Goal: Information Seeking & Learning: Check status

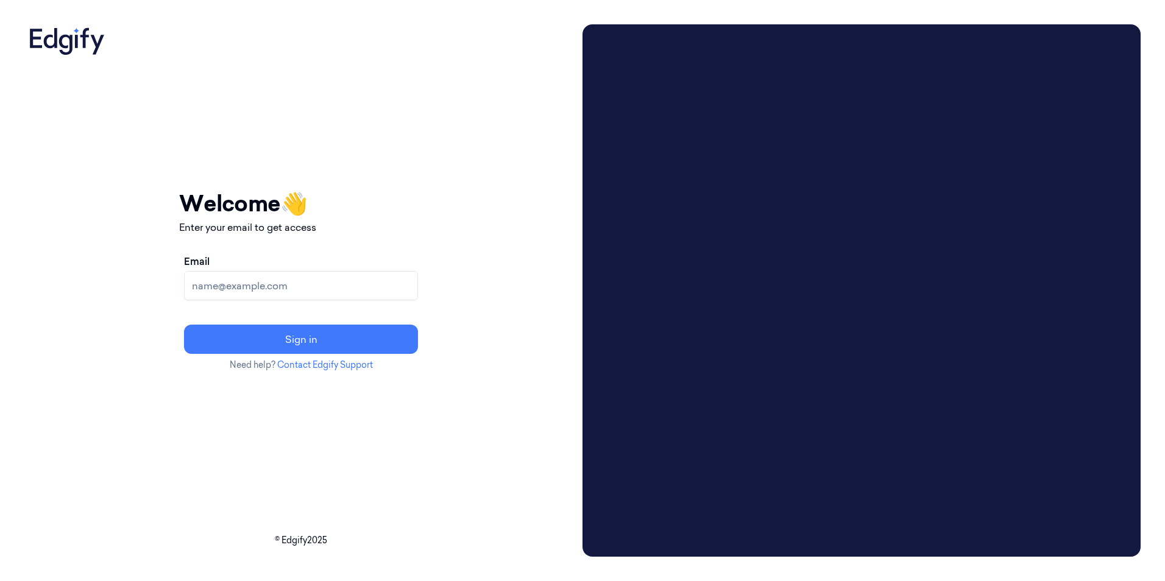
click at [251, 282] on input "Email" at bounding box center [301, 285] width 234 height 29
type input "[EMAIL_ADDRESS][DOMAIN_NAME]"
click at [184, 325] on button "Sign in" at bounding box center [301, 339] width 234 height 29
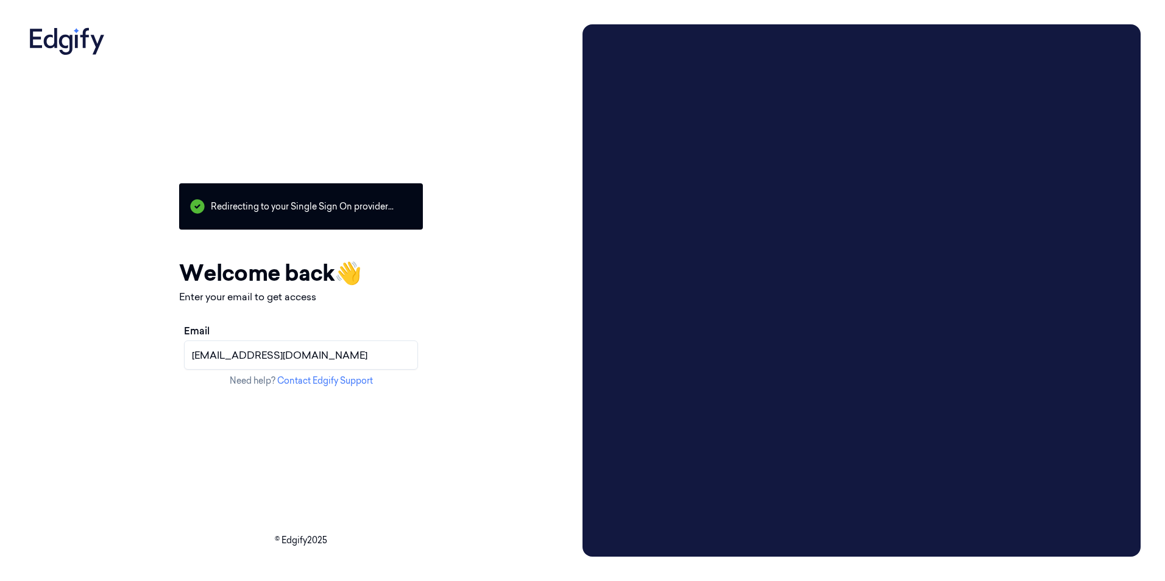
click at [381, 358] on input "[EMAIL_ADDRESS][DOMAIN_NAME]" at bounding box center [301, 355] width 234 height 29
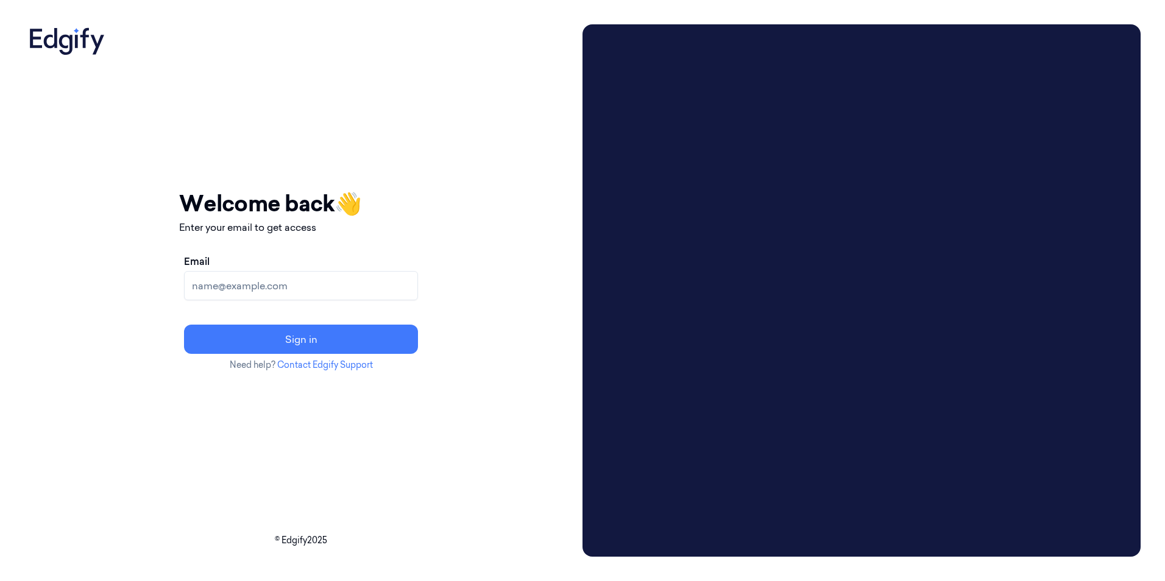
click at [278, 288] on input "Email" at bounding box center [301, 285] width 234 height 29
type input "[EMAIL_ADDRESS][DOMAIN_NAME]"
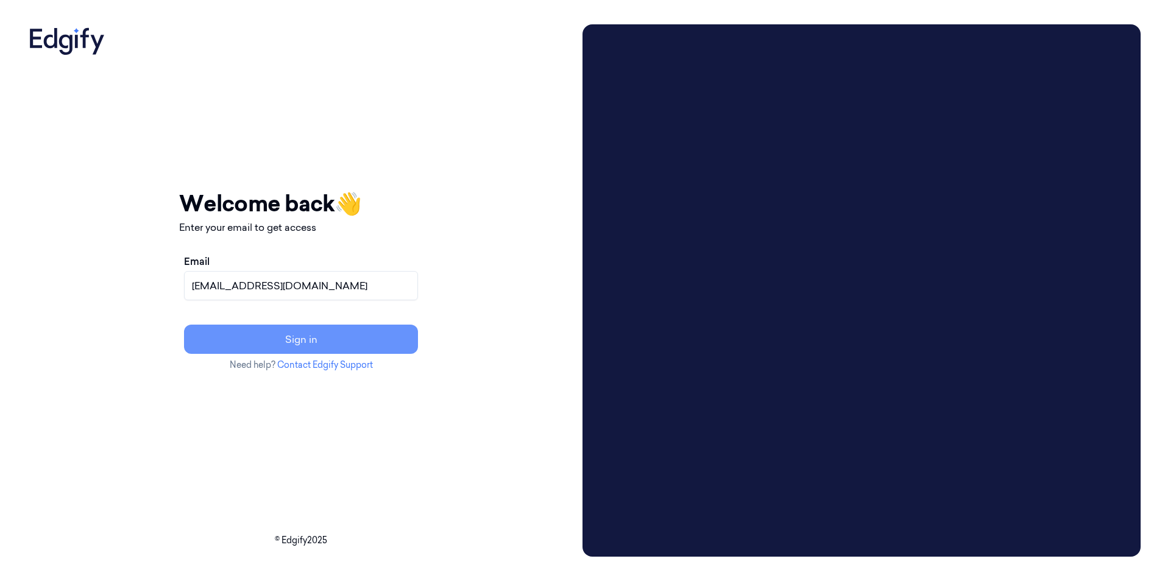
click at [320, 339] on button "Sign in" at bounding box center [301, 339] width 234 height 29
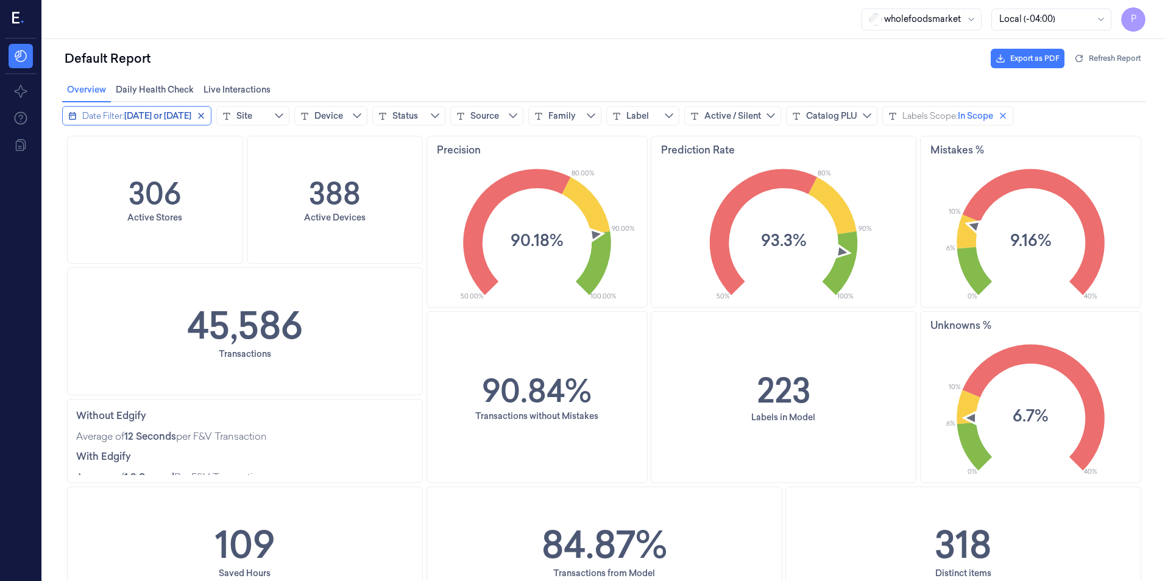
click at [184, 118] on span "Today or yesterday" at bounding box center [157, 116] width 67 height 12
click at [119, 112] on div "Date Filter:" at bounding box center [103, 116] width 42 height 12
click at [118, 112] on div "Date Filter:" at bounding box center [103, 116] width 42 height 12
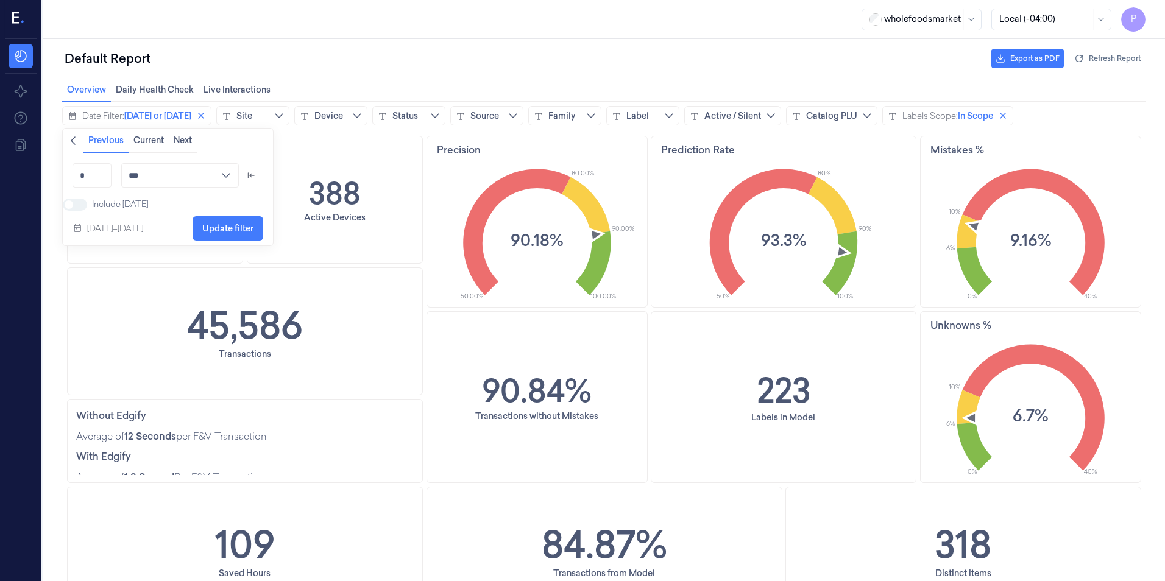
click at [102, 236] on div "Sep 24–25, 2025" at bounding box center [115, 228] width 56 height 15
click at [83, 118] on div "Date Filter:" at bounding box center [103, 116] width 42 height 12
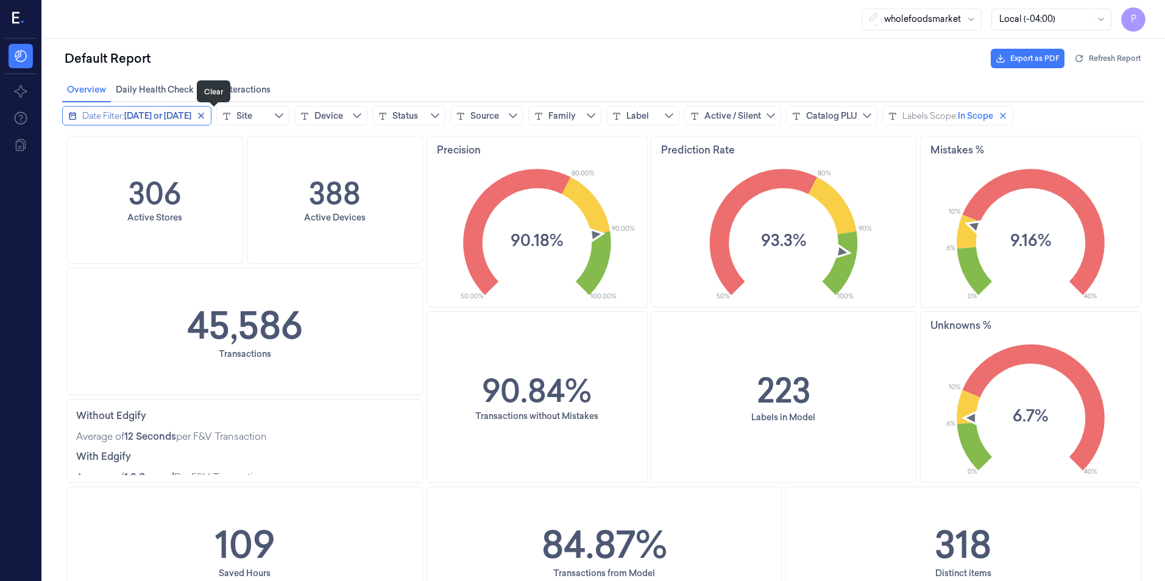
click at [206, 112] on icon "close icon" at bounding box center [201, 116] width 10 height 10
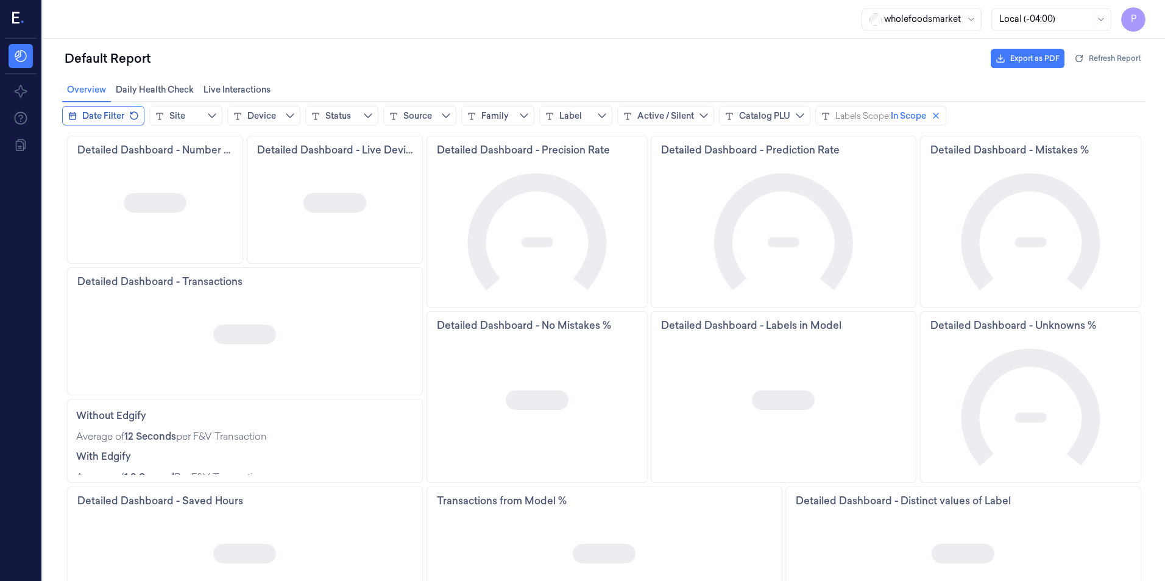
click at [125, 115] on button "Date Filter" at bounding box center [103, 116] width 82 height 20
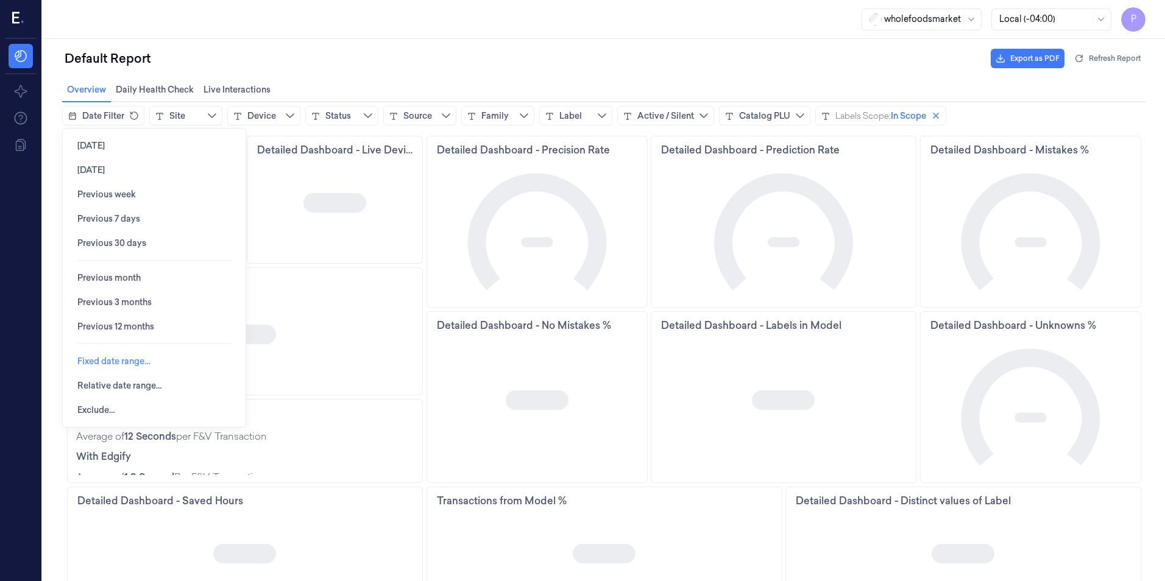
click at [115, 361] on span "Fixed date range…" at bounding box center [113, 362] width 73 height 10
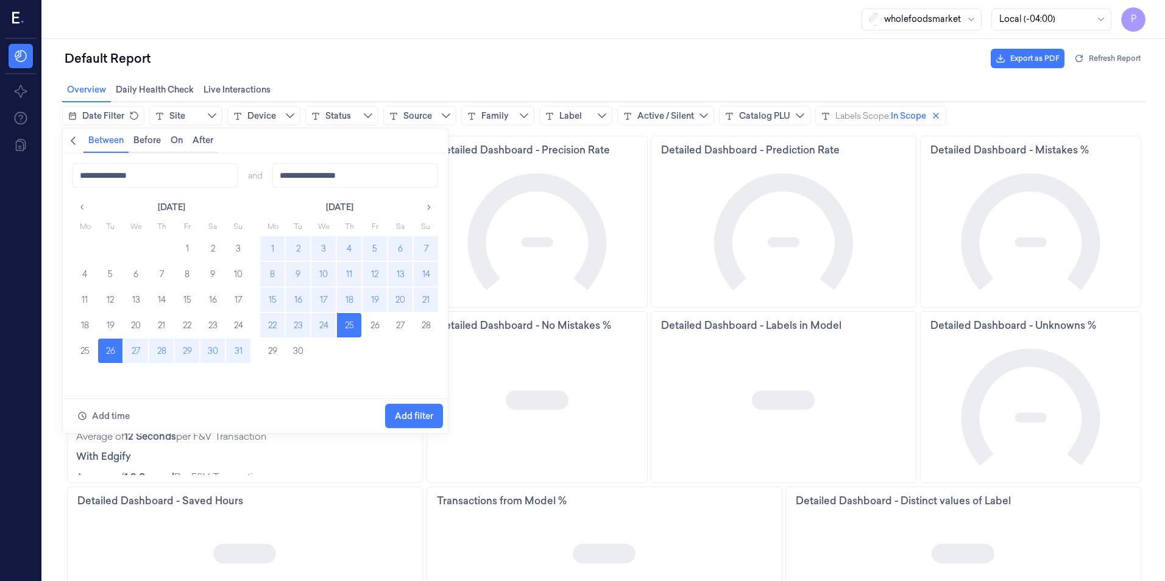
click at [300, 299] on button "16" at bounding box center [298, 300] width 24 height 24
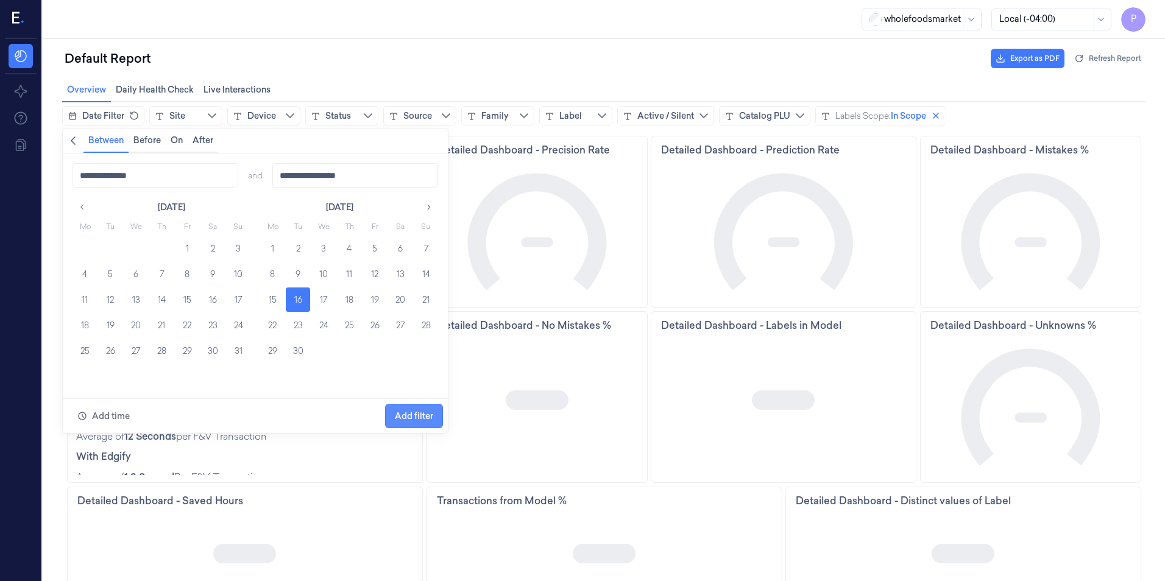
click at [413, 415] on span "Add filter" at bounding box center [414, 416] width 38 height 10
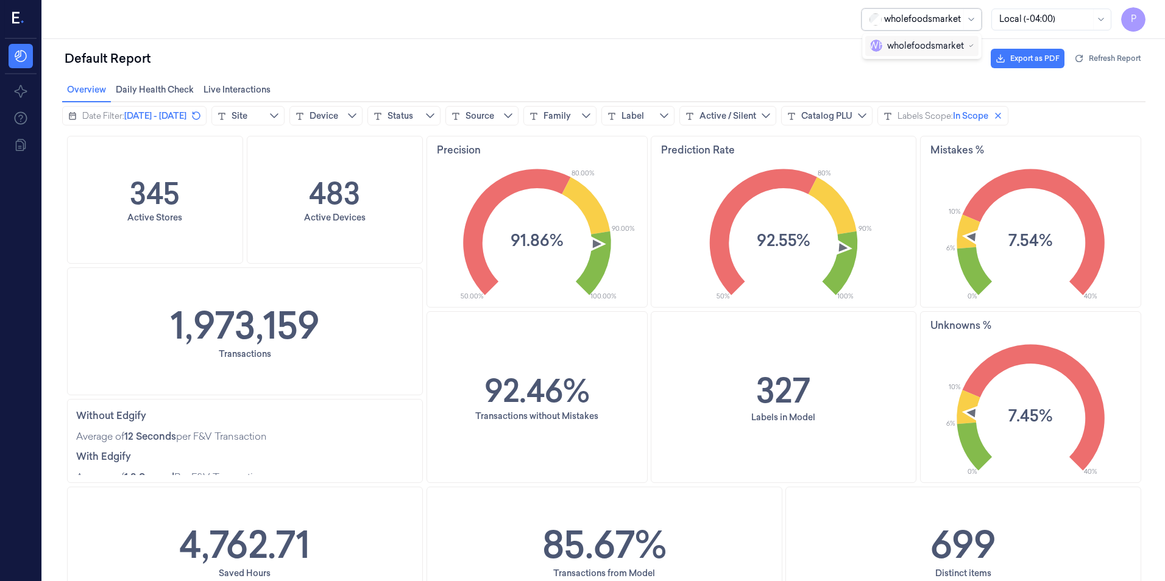
click at [955, 18] on div at bounding box center [922, 19] width 77 height 13
click at [275, 51] on div "Default Report Export as PDF Refresh Report" at bounding box center [604, 58] width 1084 height 29
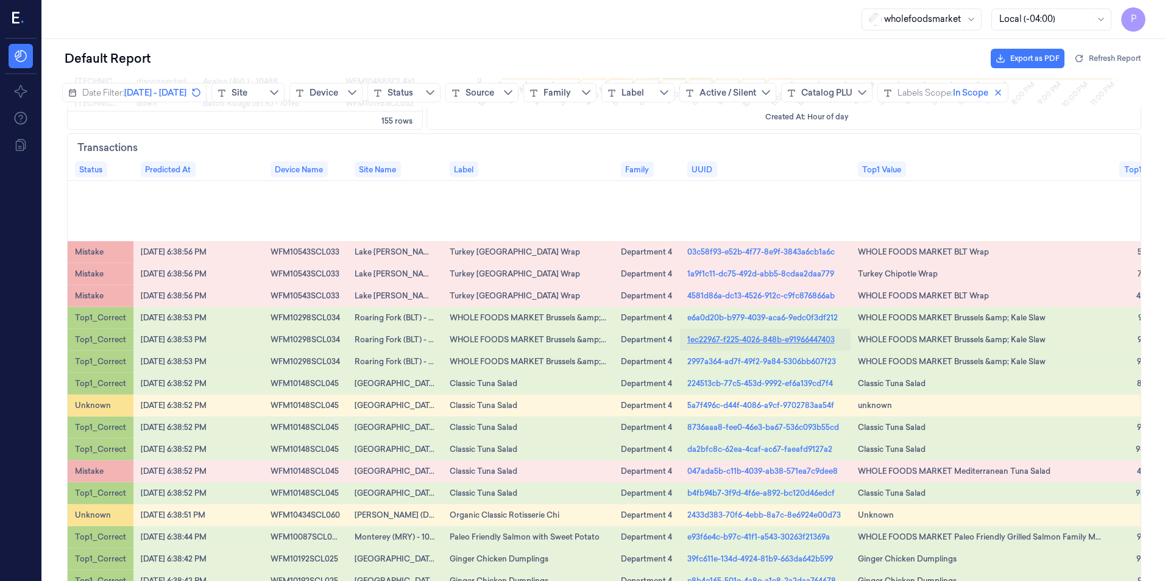
scroll to position [7496, 0]
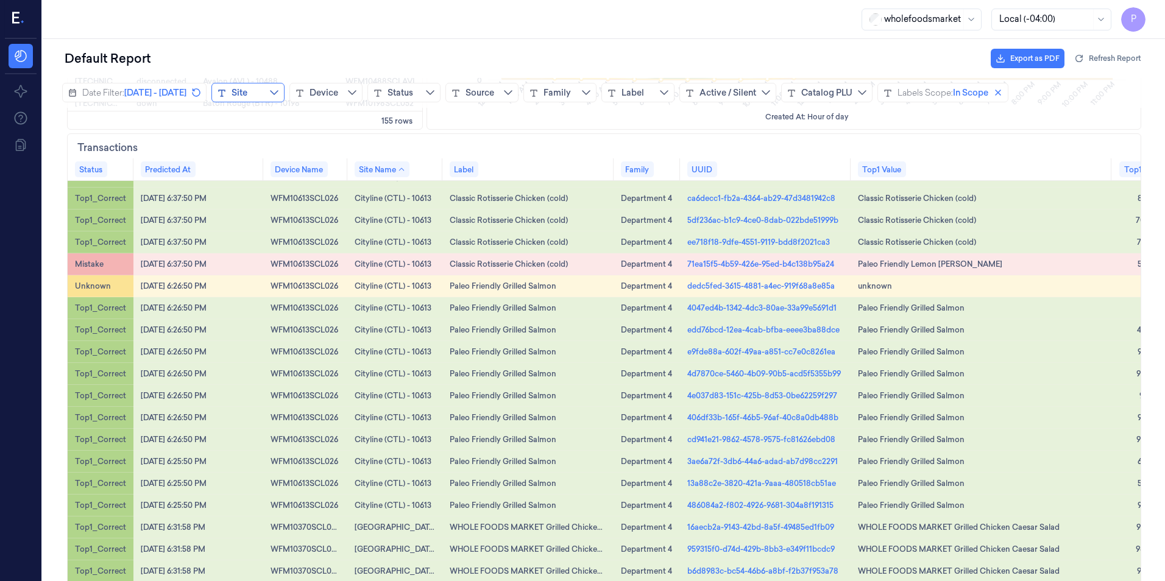
click at [285, 93] on button "Site" at bounding box center [247, 93] width 73 height 20
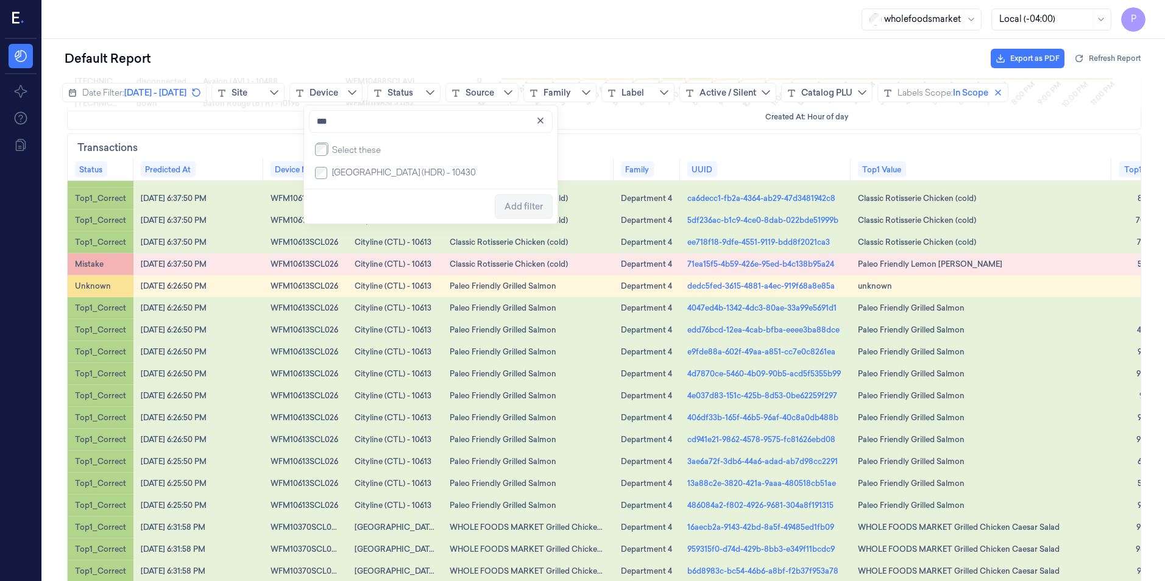
type input "***"
click at [519, 206] on span "Add filter" at bounding box center [524, 207] width 38 height 10
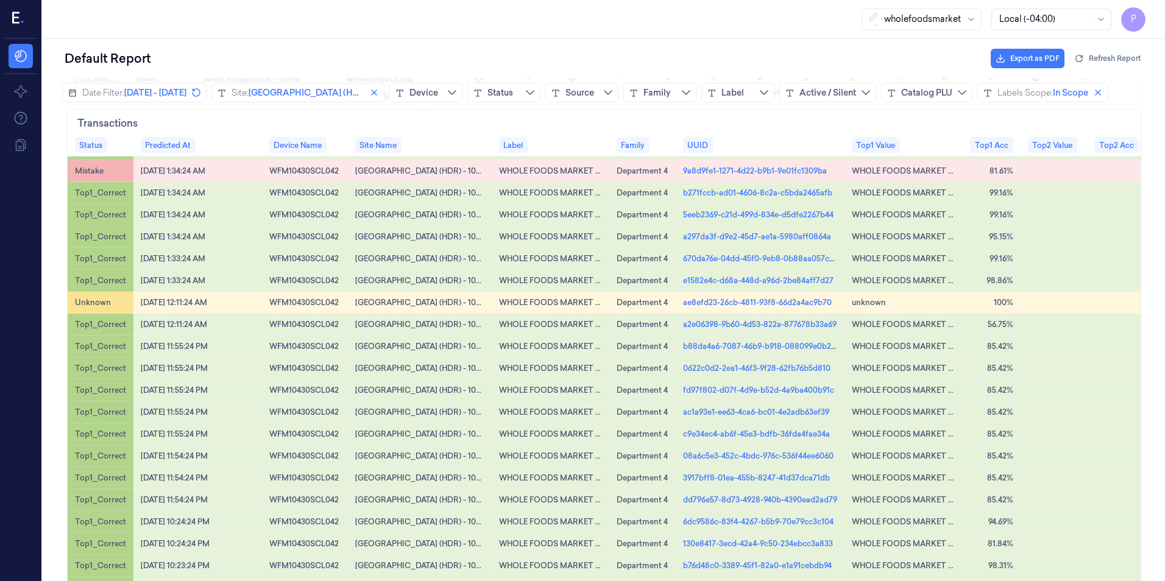
scroll to position [29816, 0]
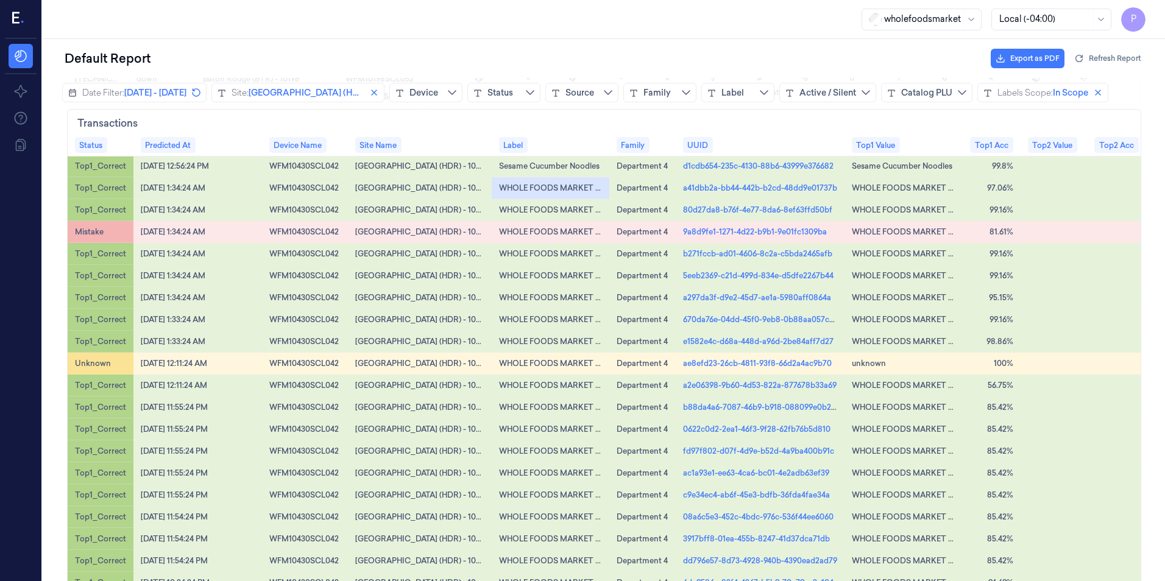
click at [520, 193] on div "WHOLE FOODS MARKET Turkey, Bacon &amp; Avocado Sandwi ch" at bounding box center [550, 188] width 103 height 10
click at [596, 193] on div "WHOLE FOODS MARKET Turkey, Bacon &amp; Avocado Sandwi ch" at bounding box center [550, 188] width 103 height 10
click at [538, 193] on div "WHOLE FOODS MARKET Turkey, Bacon &amp; Avocado Sandwi ch" at bounding box center [550, 188] width 103 height 10
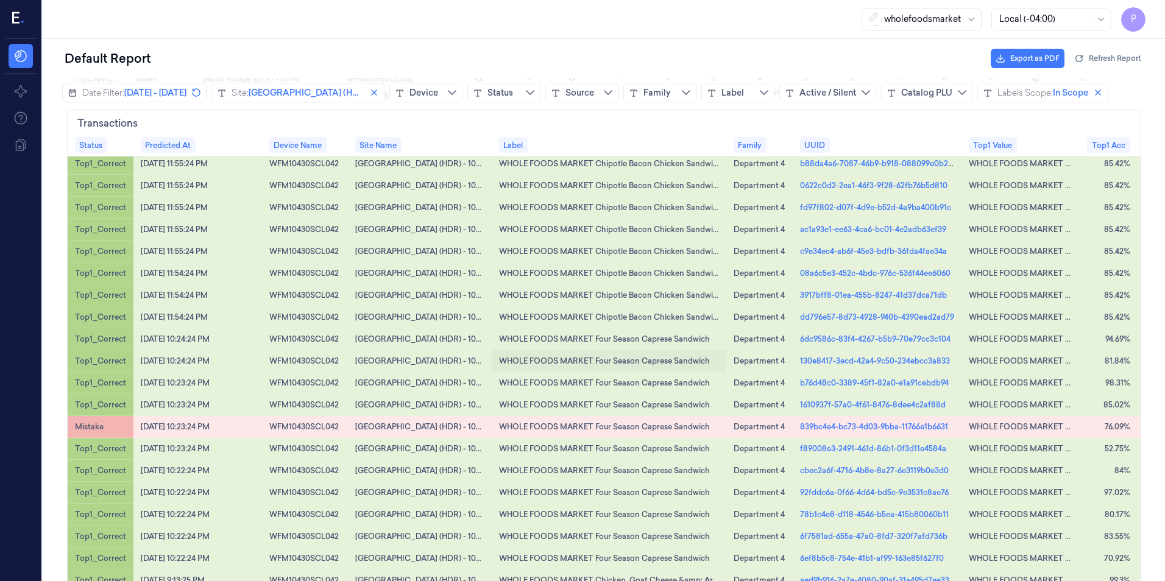
scroll to position [29938, 0]
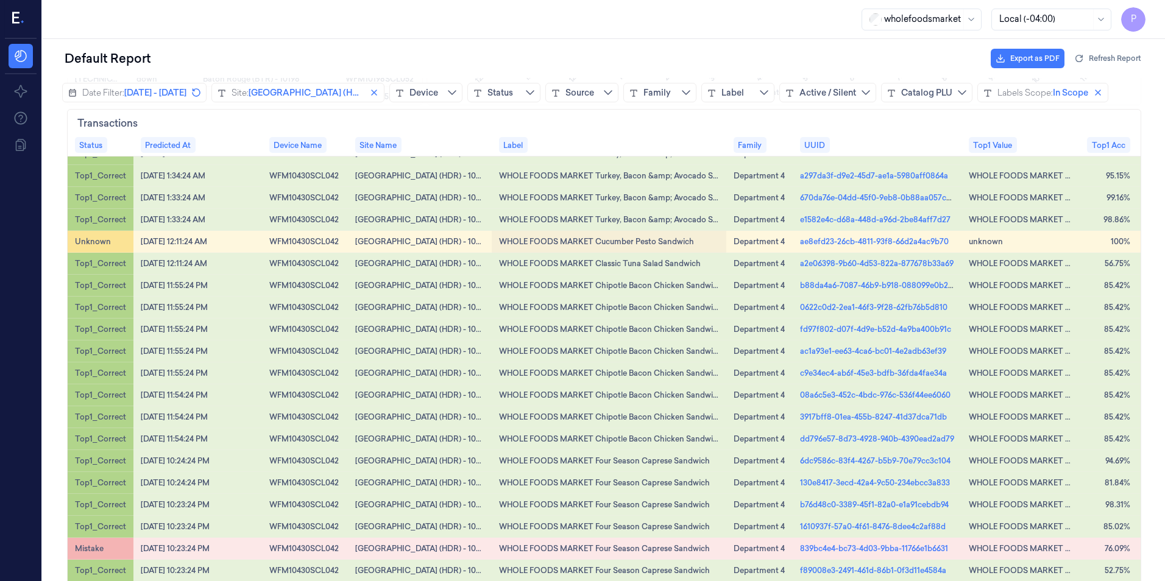
click at [601, 247] on div "WHOLE FOODS MARKET Cucumber Pesto Sandwich" at bounding box center [596, 241] width 195 height 10
click at [112, 253] on div "Unknown" at bounding box center [101, 242] width 66 height 22
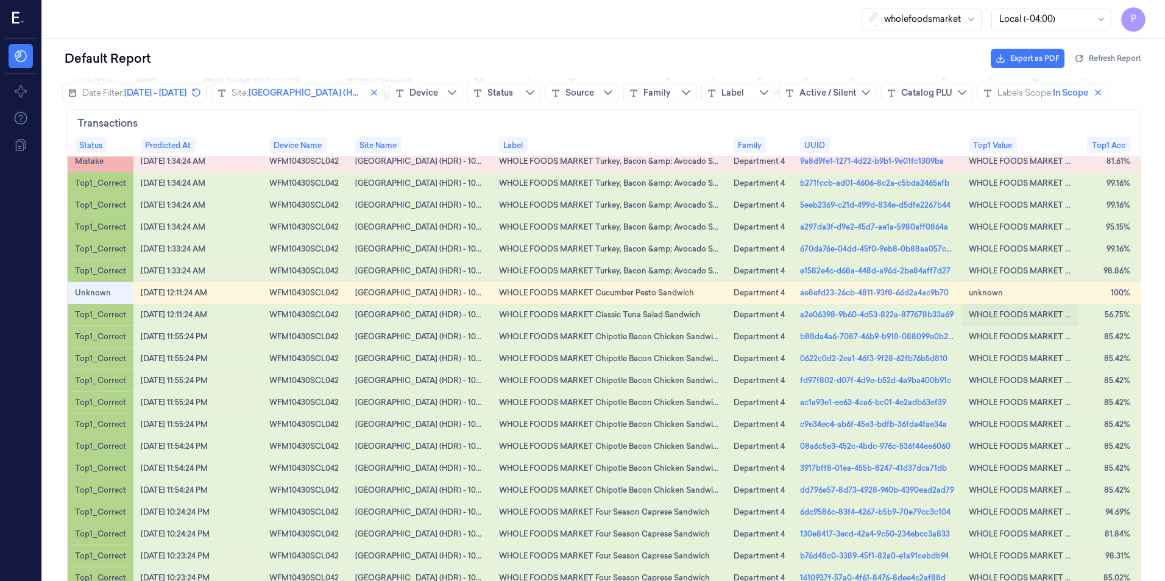
scroll to position [29877, 0]
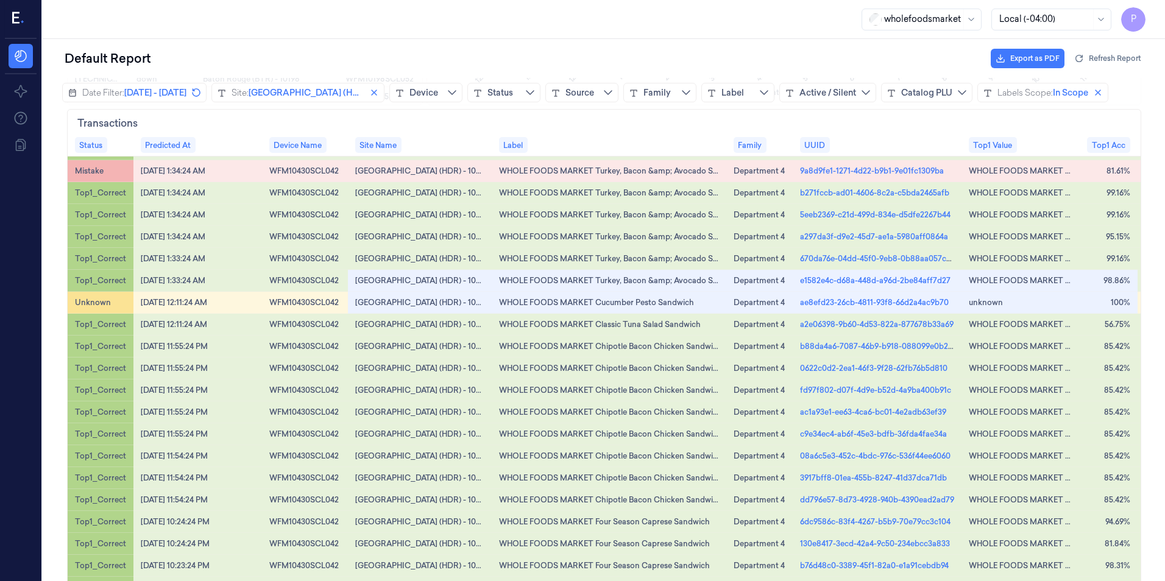
drag, startPoint x: 368, startPoint y: 332, endPoint x: 1167, endPoint y: 321, distance: 799.0
click at [1165, 321] on html "Overview Overview Daily Health Check Daily Health Check Live Interactions Live …" at bounding box center [604, 329] width 1123 height 503
click at [110, 314] on div "Unknown" at bounding box center [101, 303] width 66 height 22
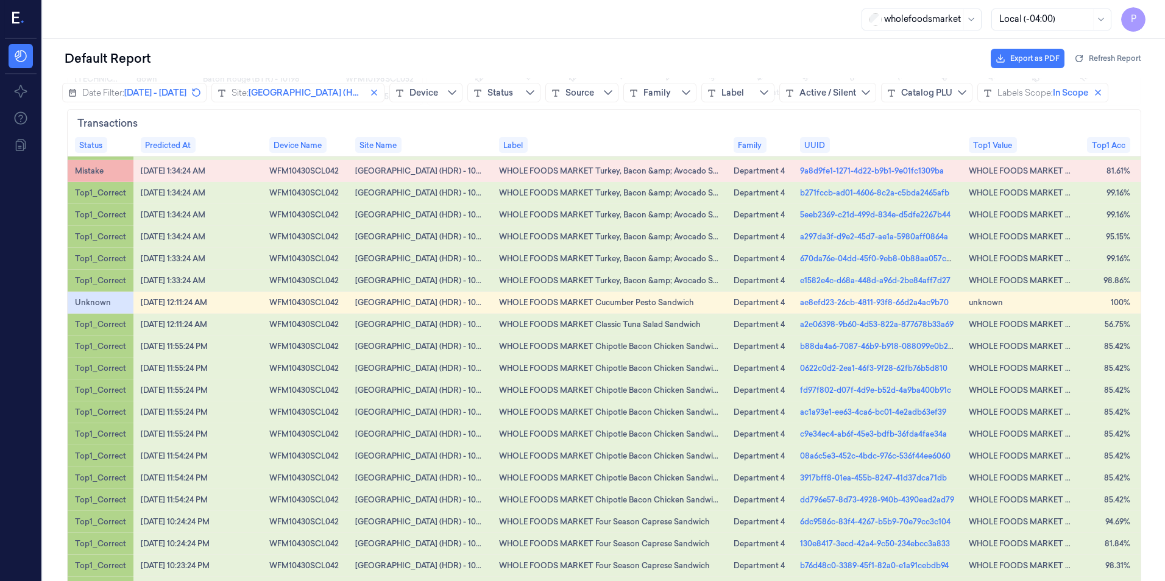
drag, startPoint x: 112, startPoint y: 325, endPoint x: 110, endPoint y: 318, distance: 8.3
click at [110, 314] on div "Unknown" at bounding box center [101, 303] width 66 height 22
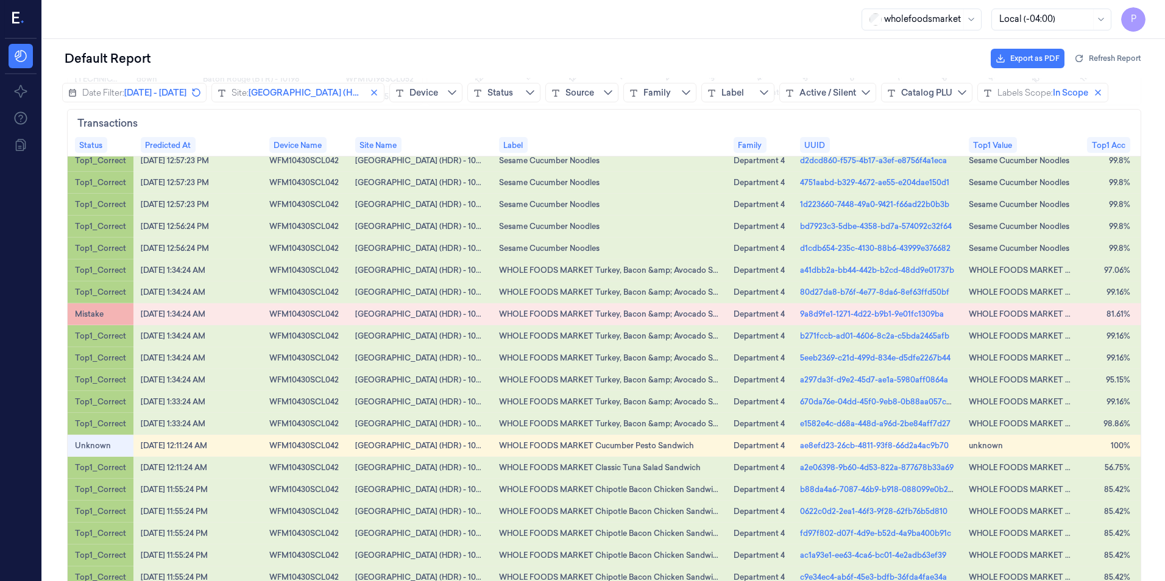
scroll to position [29755, 0]
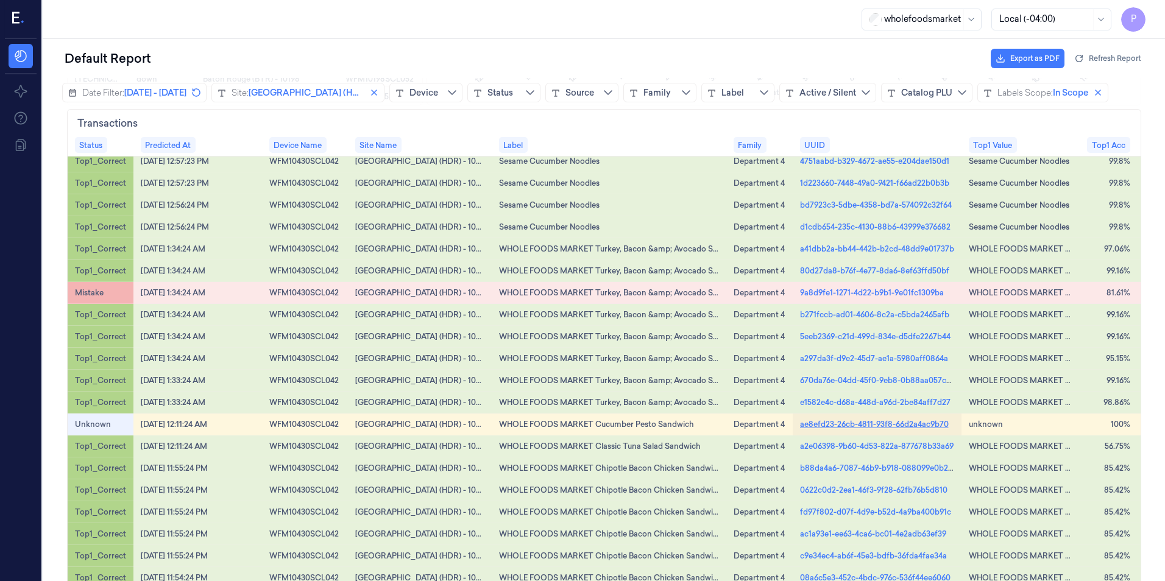
click at [851, 430] on link "ae8efd23-26cb-4811-93f8-66d2a4ac9b70" at bounding box center [874, 424] width 149 height 11
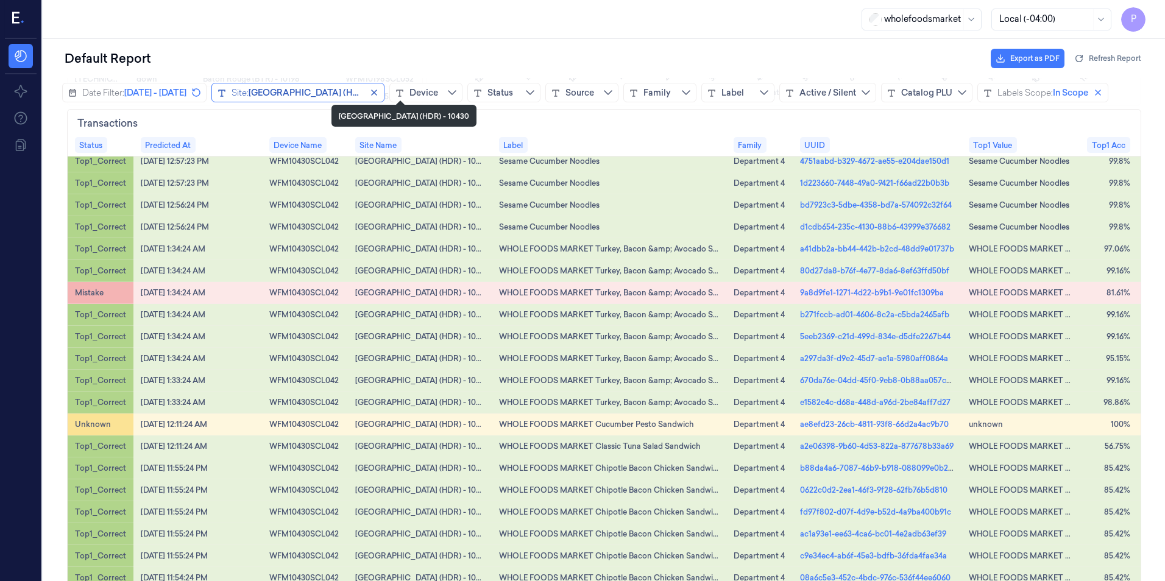
click at [400, 91] on span "Cottonwood Heights (HDR) - 10430" at bounding box center [324, 93] width 151 height 12
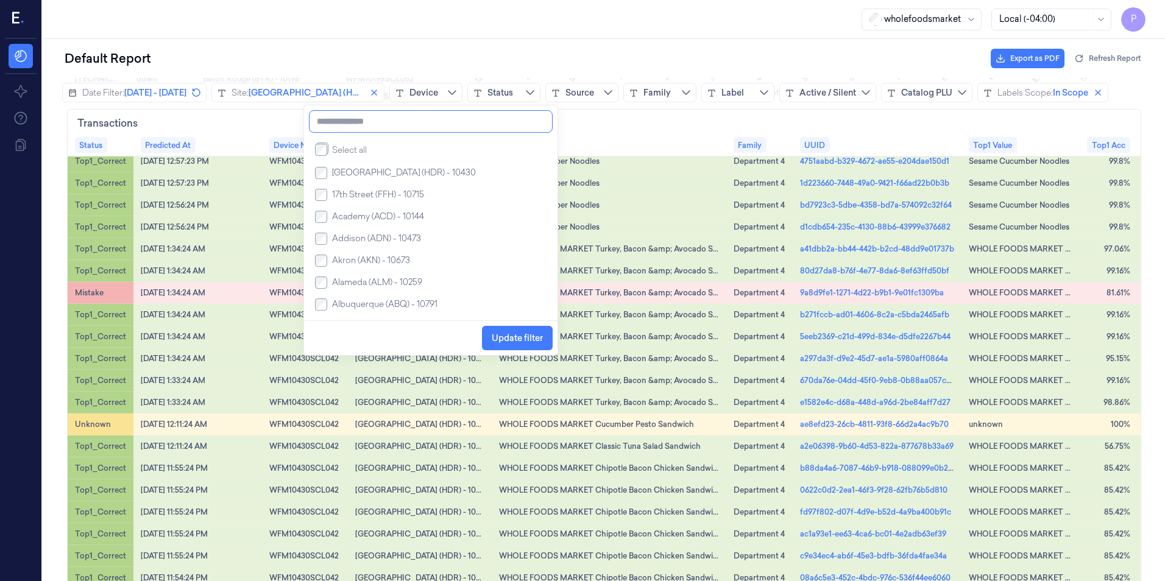
click at [336, 119] on input at bounding box center [431, 121] width 244 height 23
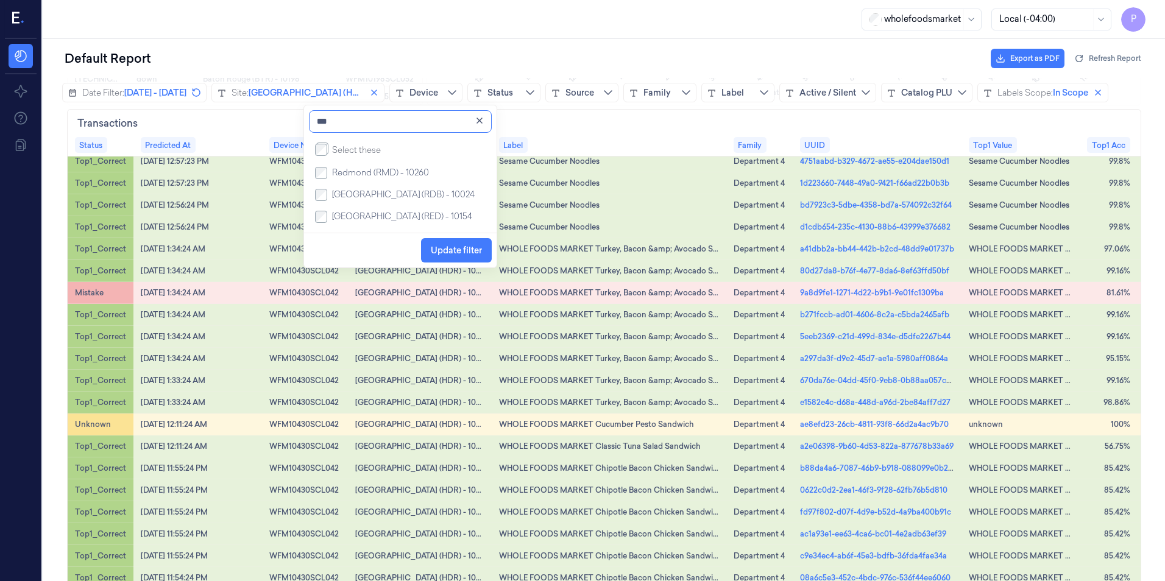
type input "***"
click at [461, 252] on span "Update filter" at bounding box center [456, 251] width 51 height 10
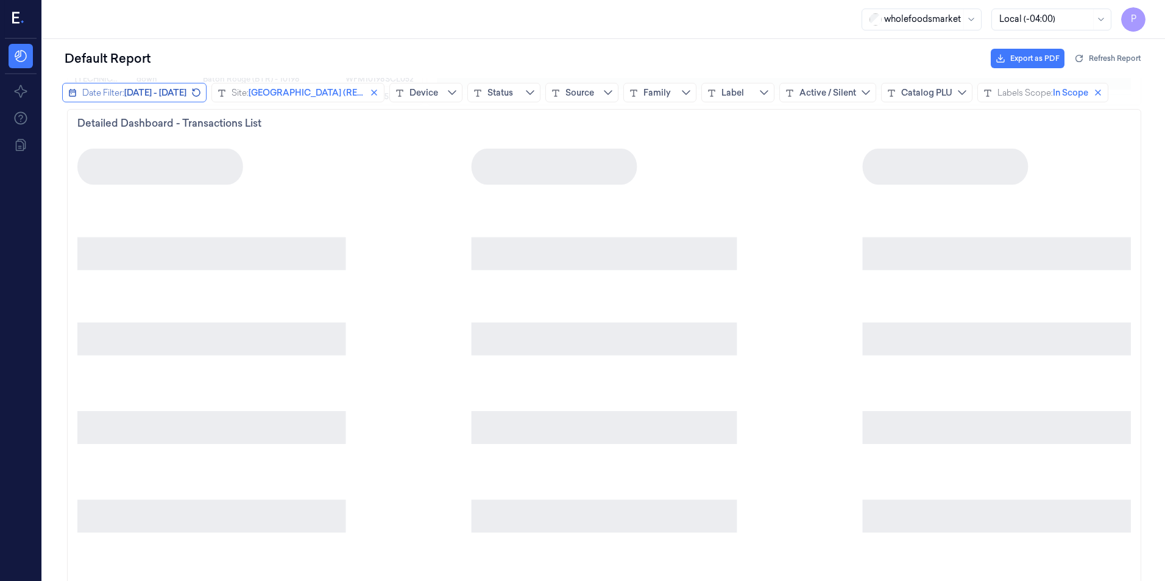
click at [157, 90] on span "August 26, 2025 - September 25, 2025" at bounding box center [155, 93] width 62 height 12
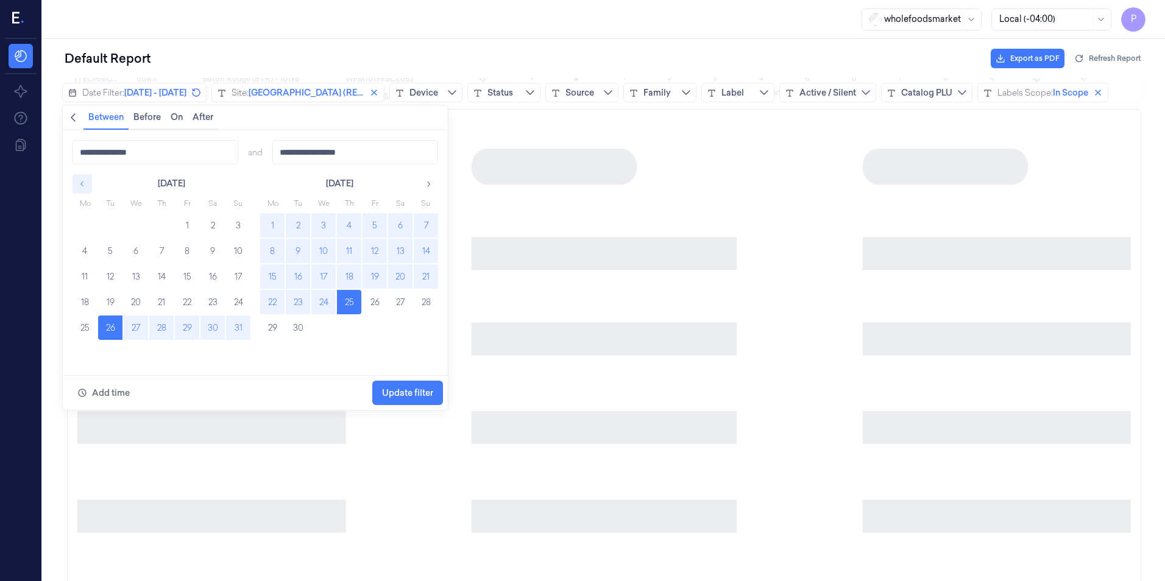
click at [81, 185] on icon "button" at bounding box center [82, 184] width 9 height 9
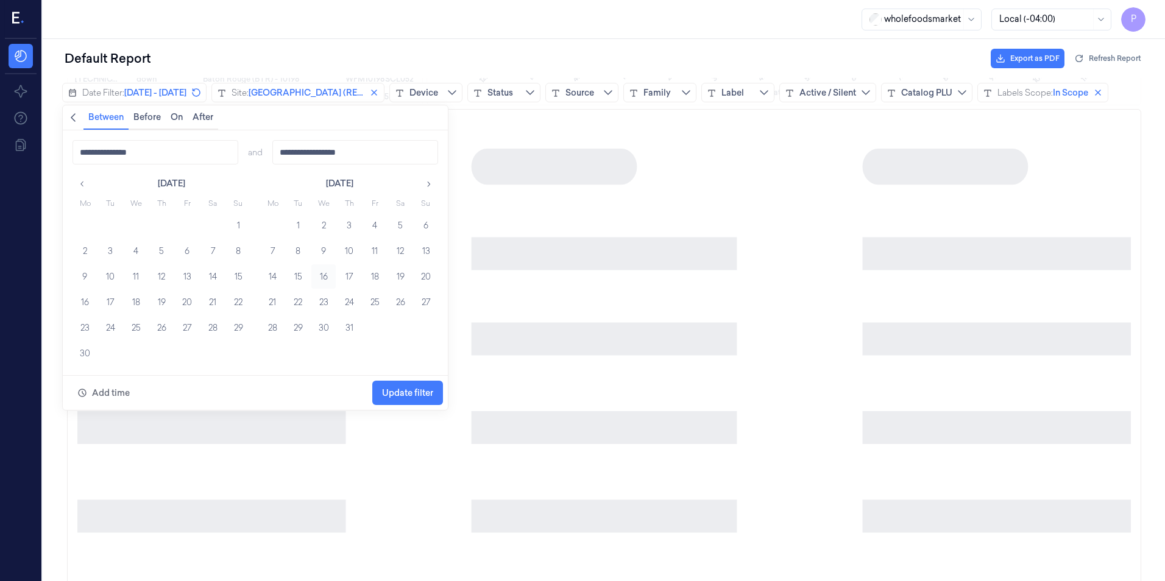
click at [319, 272] on button "16" at bounding box center [323, 276] width 24 height 24
click at [321, 276] on button "16" at bounding box center [323, 276] width 24 height 24
type input "**********"
click at [427, 393] on span "Update filter" at bounding box center [407, 393] width 51 height 10
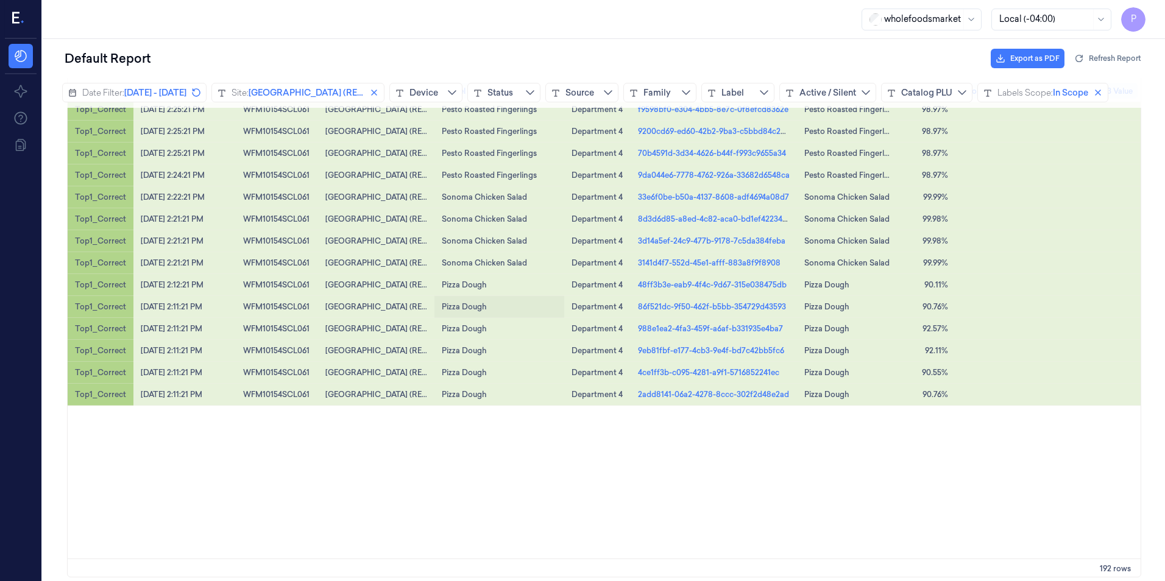
scroll to position [2789, 0]
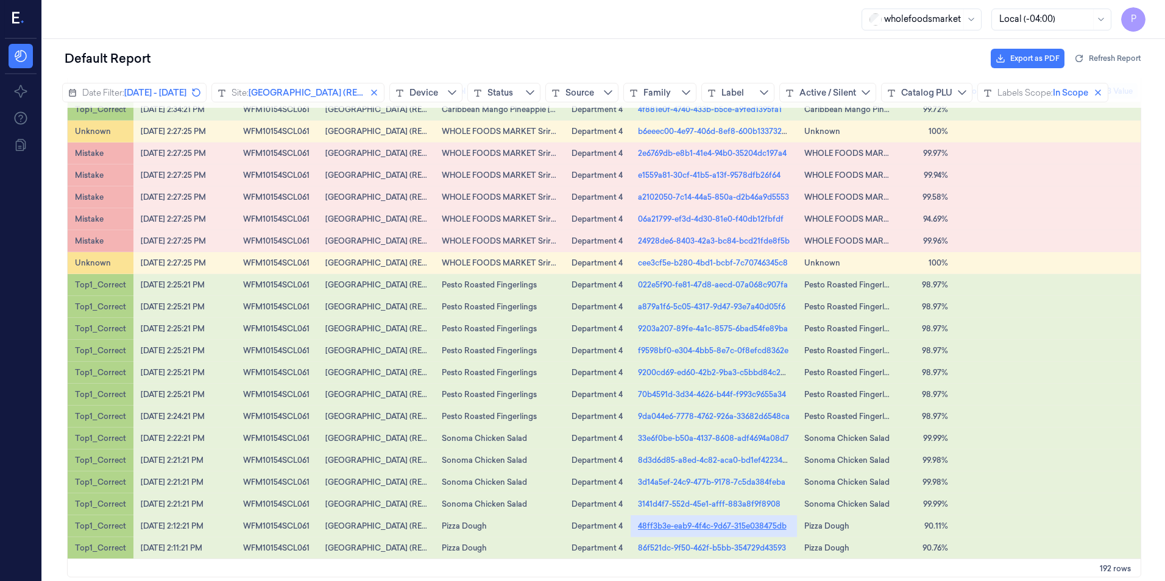
click at [729, 525] on link "48ff3b3e-eab9-4f4c-9d67-315e038475db" at bounding box center [712, 525] width 149 height 11
click at [700, 544] on link "86f521dc-9f50-462f-b5bb-354729d43593" at bounding box center [712, 547] width 148 height 11
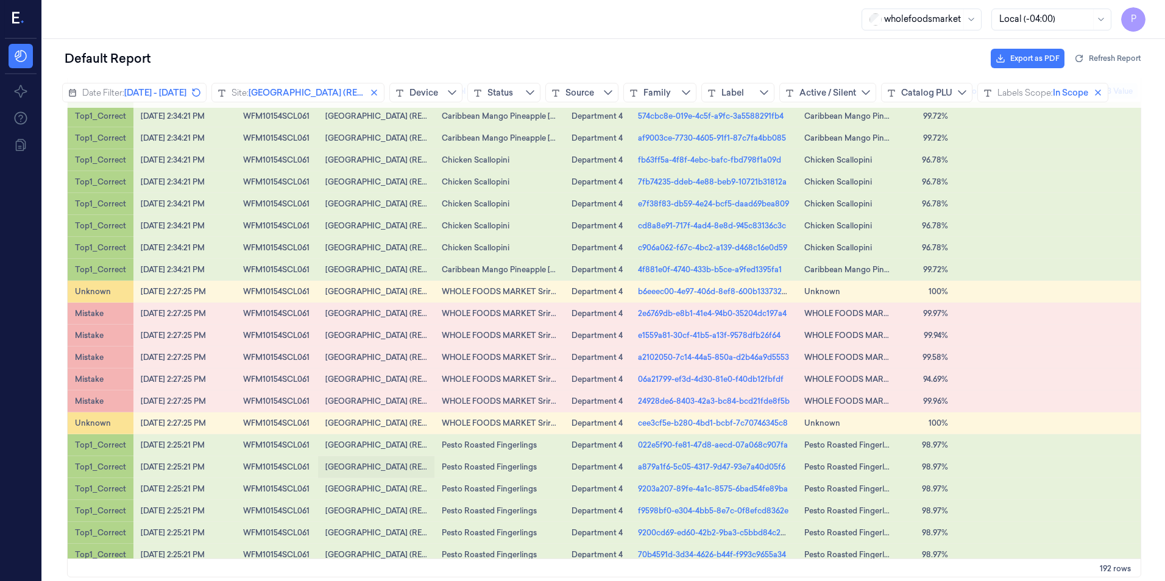
scroll to position [2606, 0]
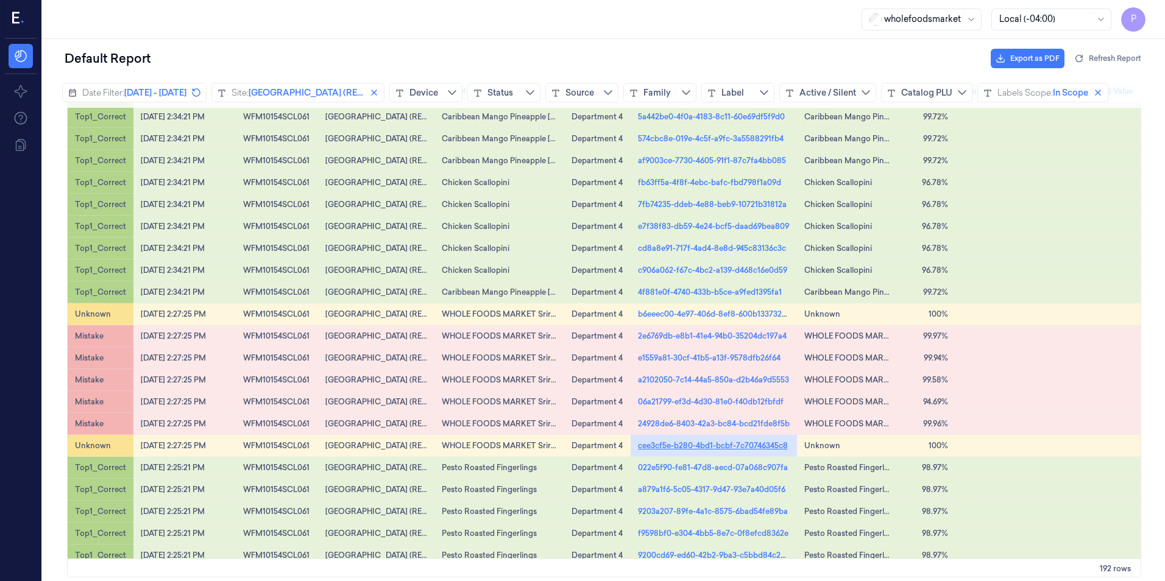
click at [664, 444] on link "cee3cf5e-b280-4bd1-bcbf-7c70746345c8" at bounding box center [713, 445] width 150 height 11
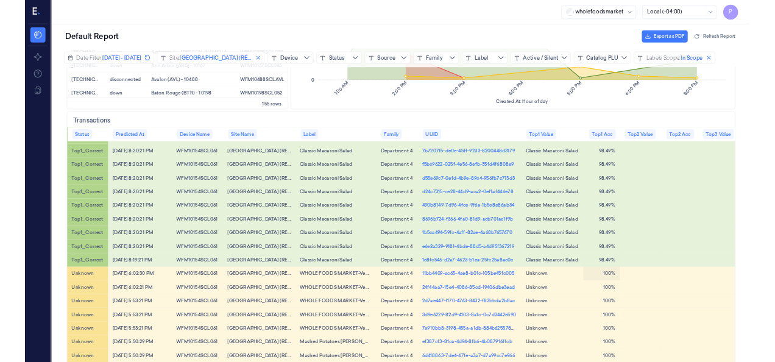
scroll to position [0, 0]
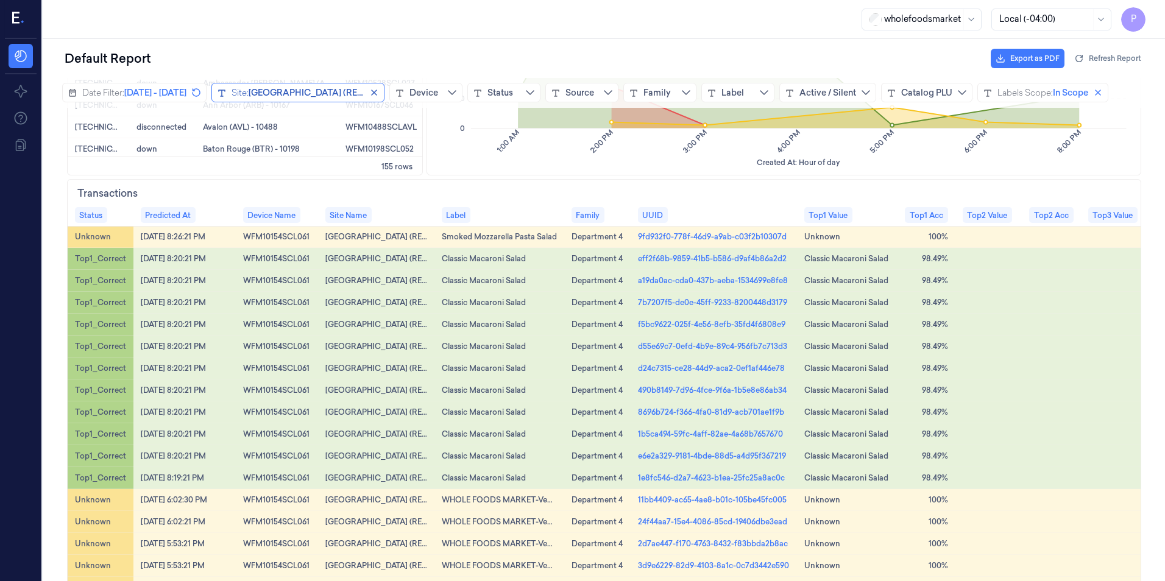
click at [335, 87] on span "Redwood City (RED) - 10154" at bounding box center [322, 93] width 147 height 12
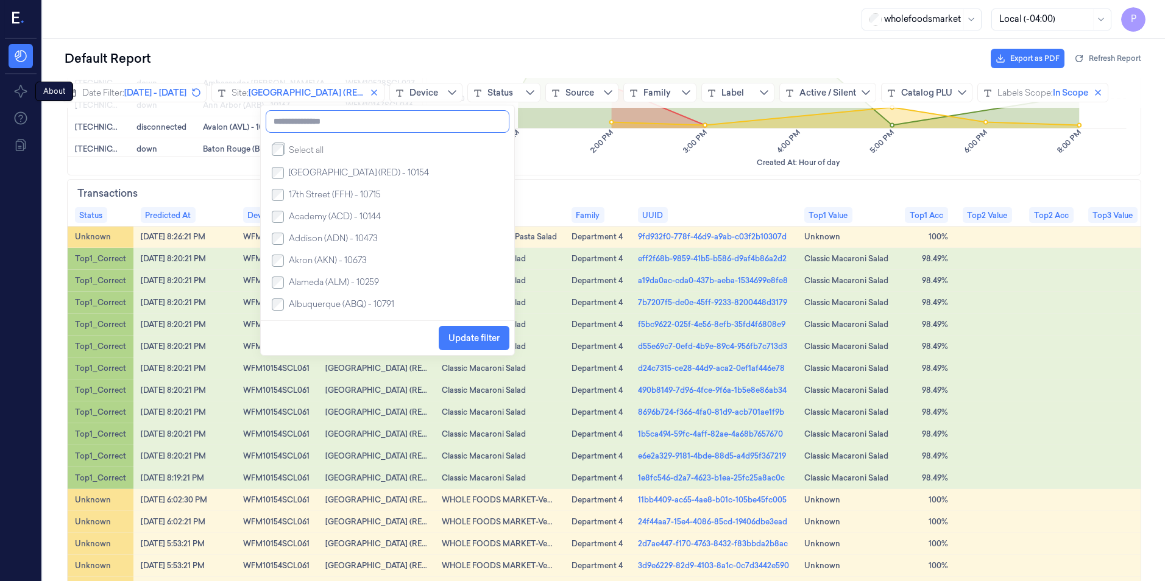
click at [311, 127] on input at bounding box center [388, 121] width 244 height 23
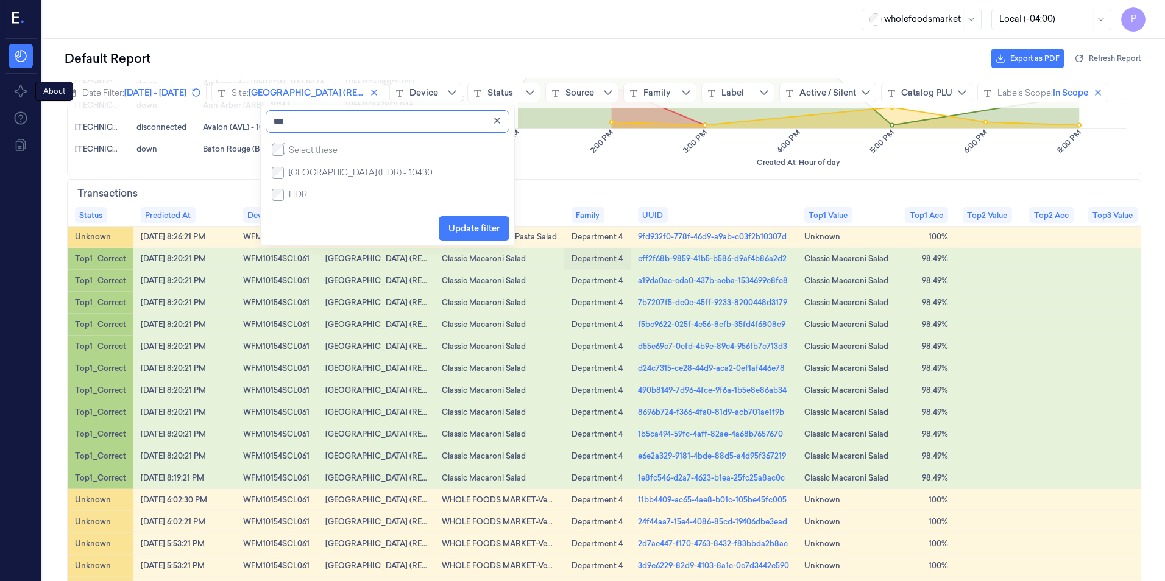
type input "***"
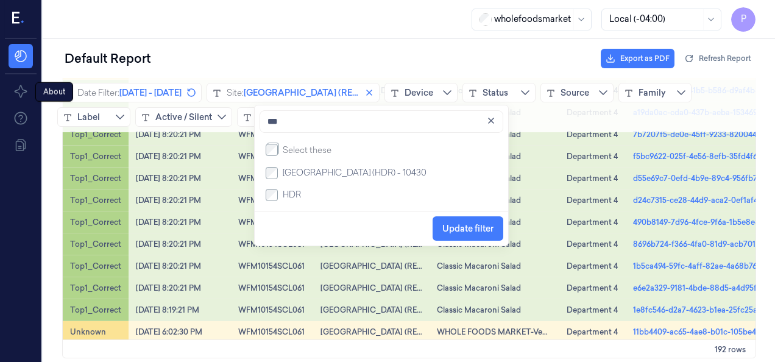
scroll to position [675, 0]
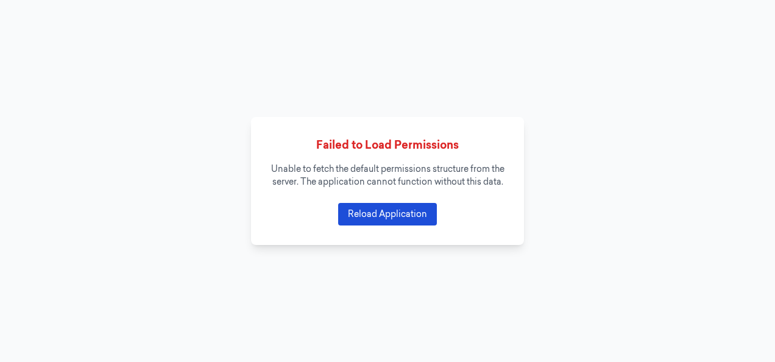
click at [377, 224] on button "Reload Application" at bounding box center [387, 214] width 99 height 23
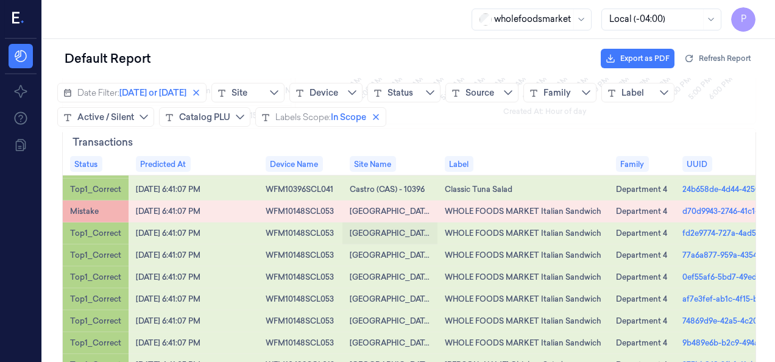
scroll to position [61, 0]
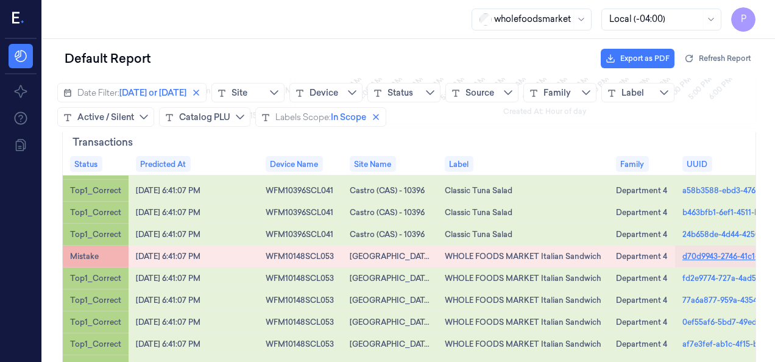
click at [709, 255] on link "d70d9943-2746-41c1-a0c2-92f5d5b7d1dd" at bounding box center [757, 255] width 148 height 11
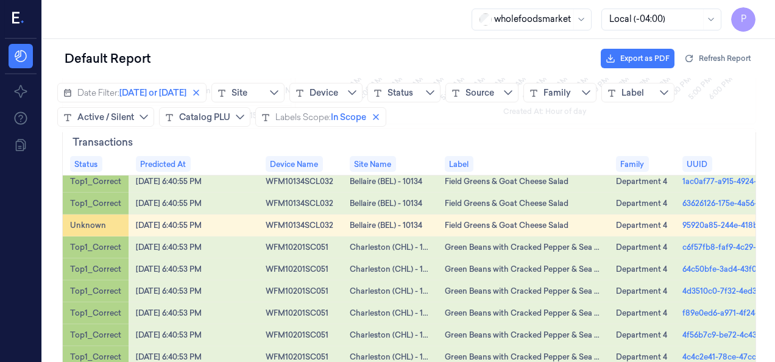
scroll to position [793, 0]
